Goal: Information Seeking & Learning: Learn about a topic

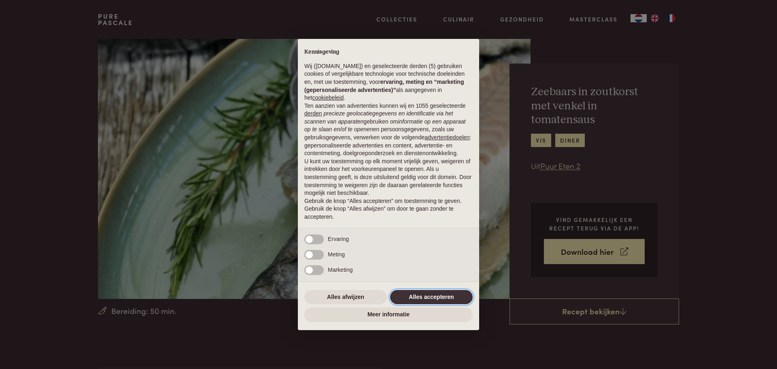
click at [426, 295] on button "Alles accepteren" at bounding box center [431, 297] width 83 height 15
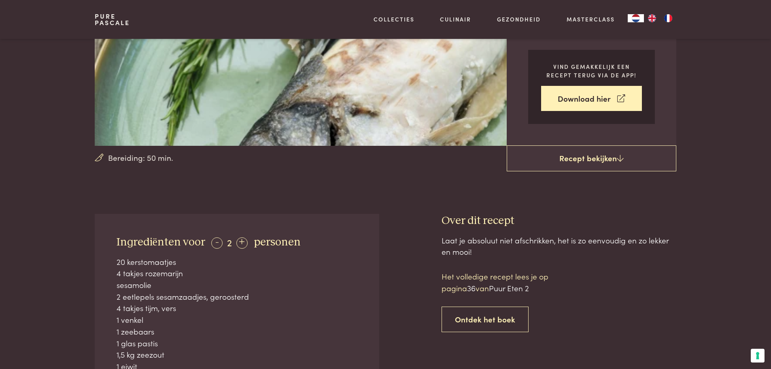
scroll to position [149, 0]
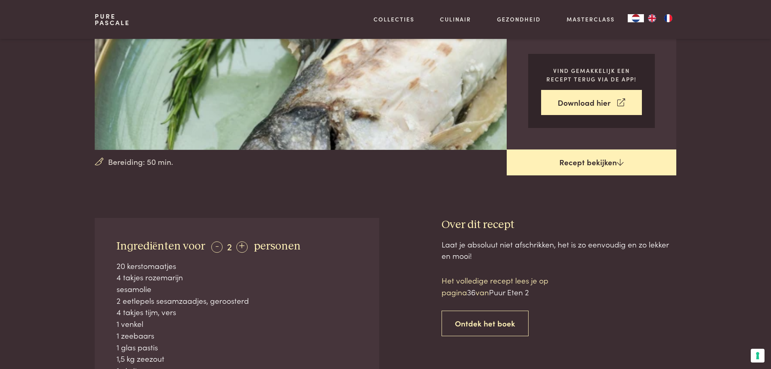
click at [596, 160] on link "Recept bekijken" at bounding box center [592, 162] width 170 height 26
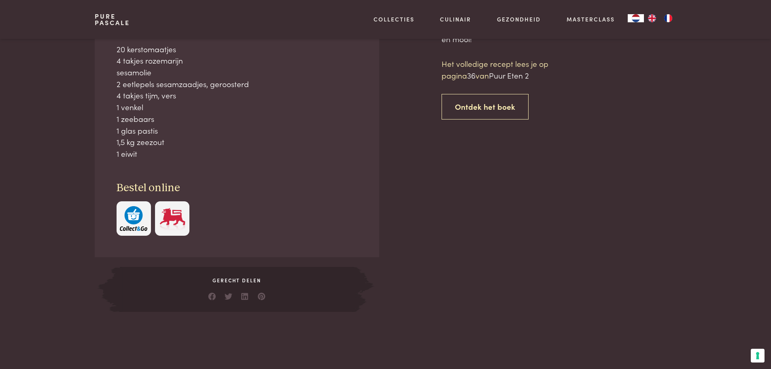
scroll to position [366, 0]
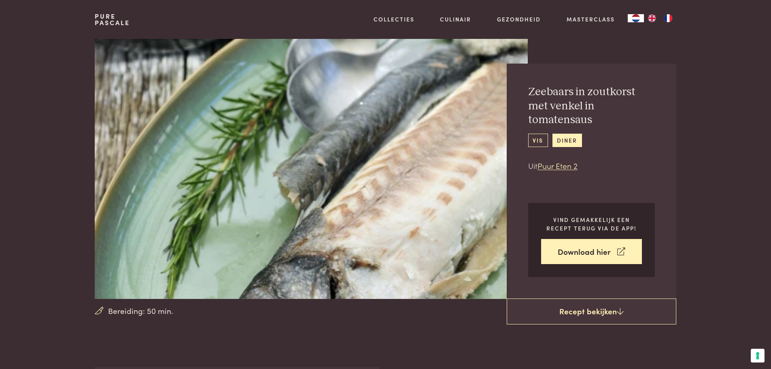
click at [544, 134] on link "vis" at bounding box center [538, 140] width 20 height 13
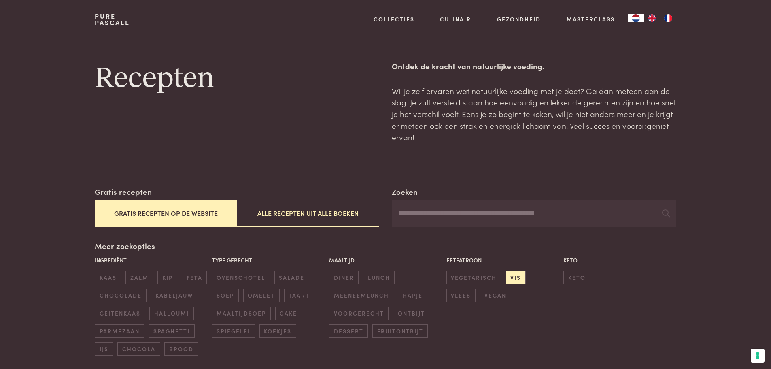
click at [177, 212] on button "Gratis recepten op de website" at bounding box center [166, 212] width 142 height 27
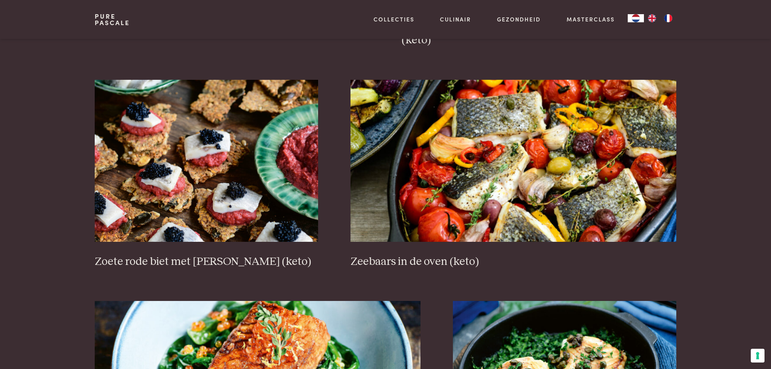
scroll to position [553, 0]
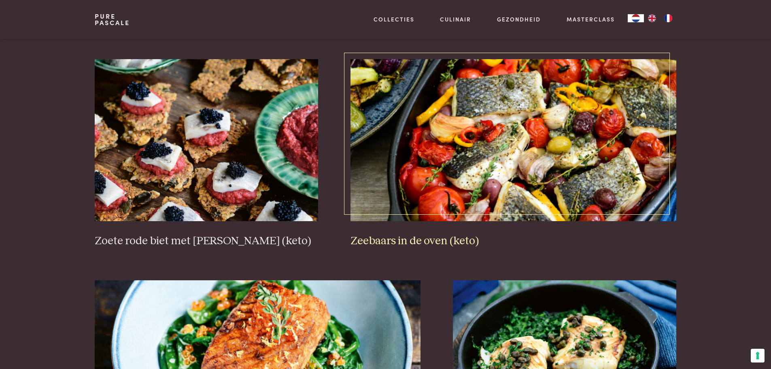
click at [541, 118] on img at bounding box center [513, 140] width 326 height 162
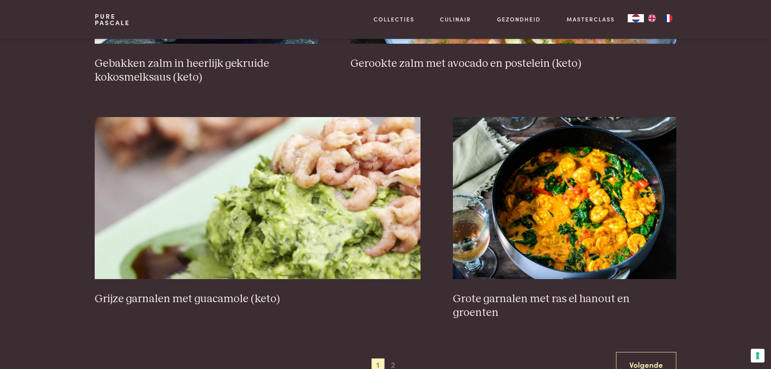
scroll to position [1425, 0]
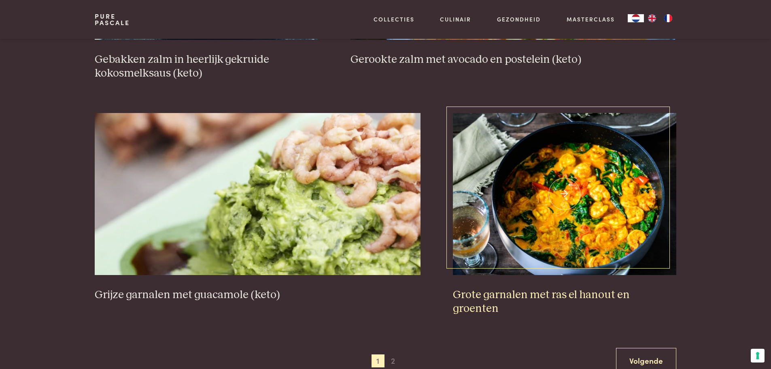
click at [600, 196] on img at bounding box center [564, 194] width 223 height 162
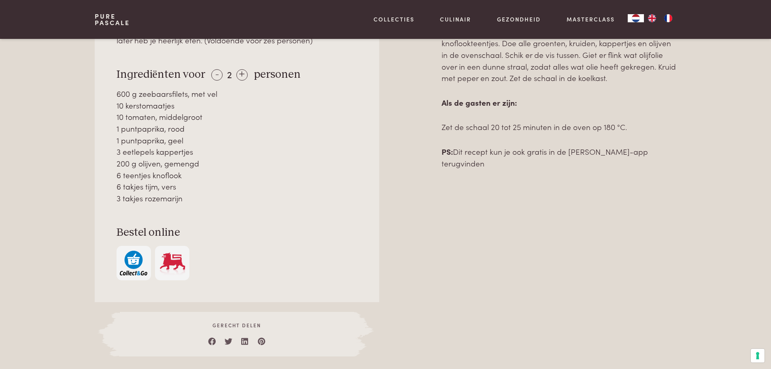
scroll to position [443, 0]
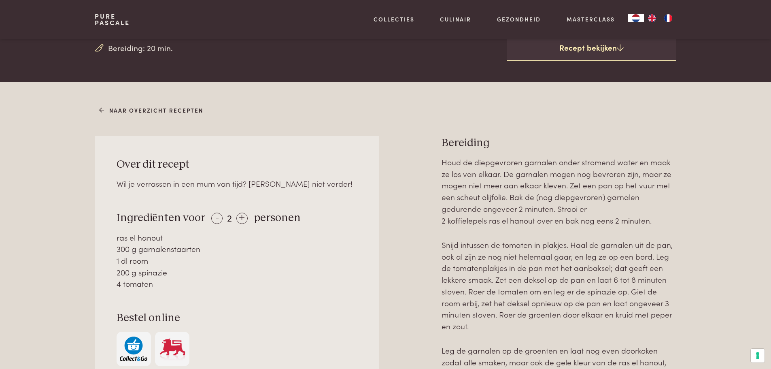
scroll to position [245, 0]
